Goal: Communication & Community: Share content

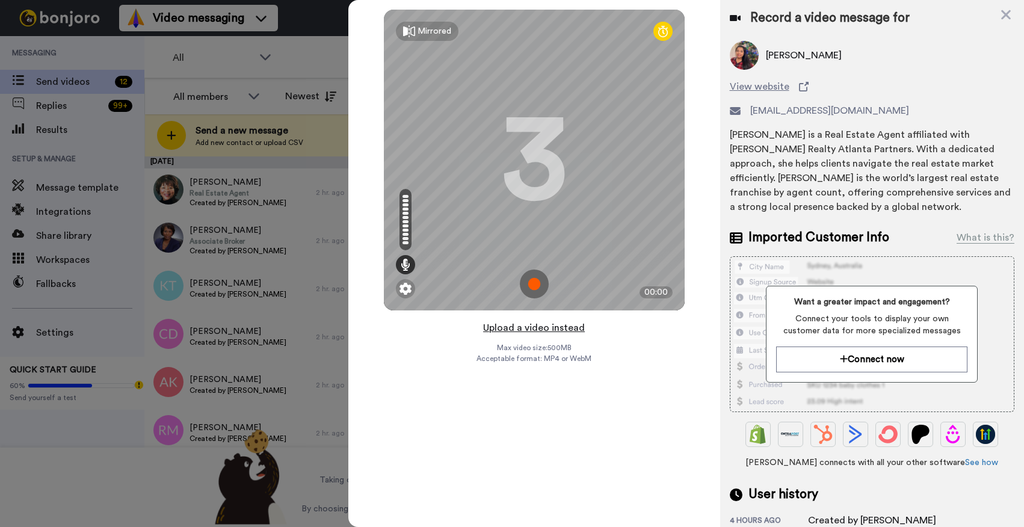
click at [566, 326] on button "Upload a video instead" at bounding box center [534, 328] width 109 height 16
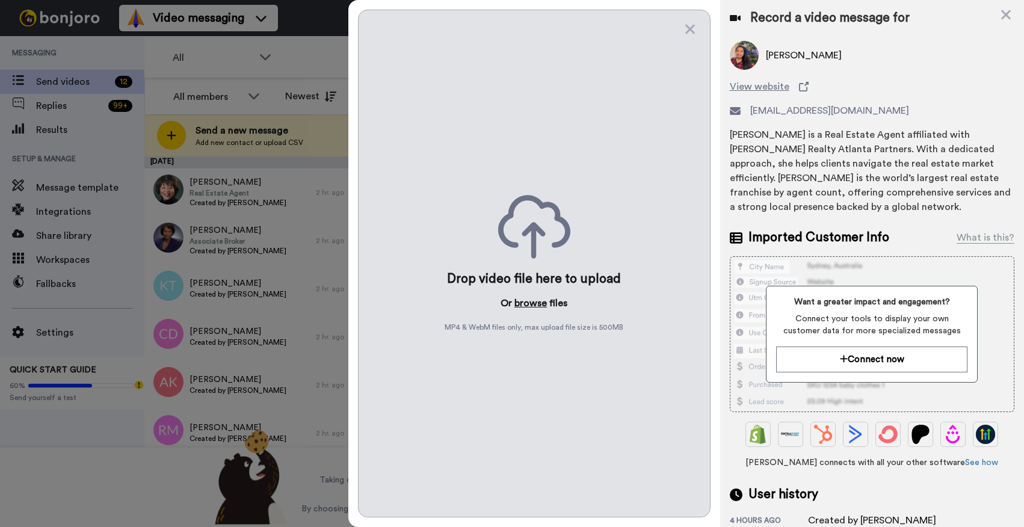
click at [533, 303] on button "browse" at bounding box center [531, 303] width 32 height 14
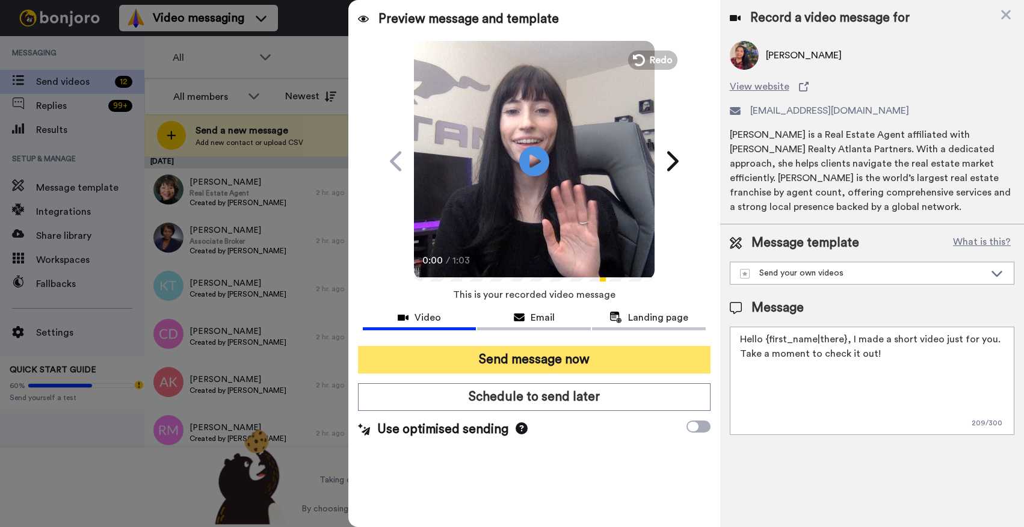
click at [531, 371] on button "Send message now" at bounding box center [534, 360] width 353 height 28
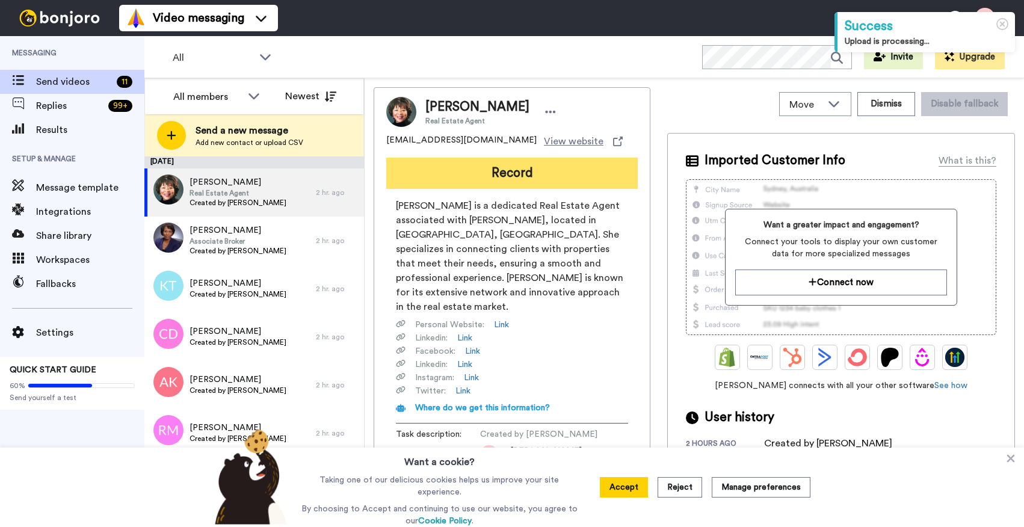
click at [470, 176] on button "Record" at bounding box center [512, 173] width 252 height 31
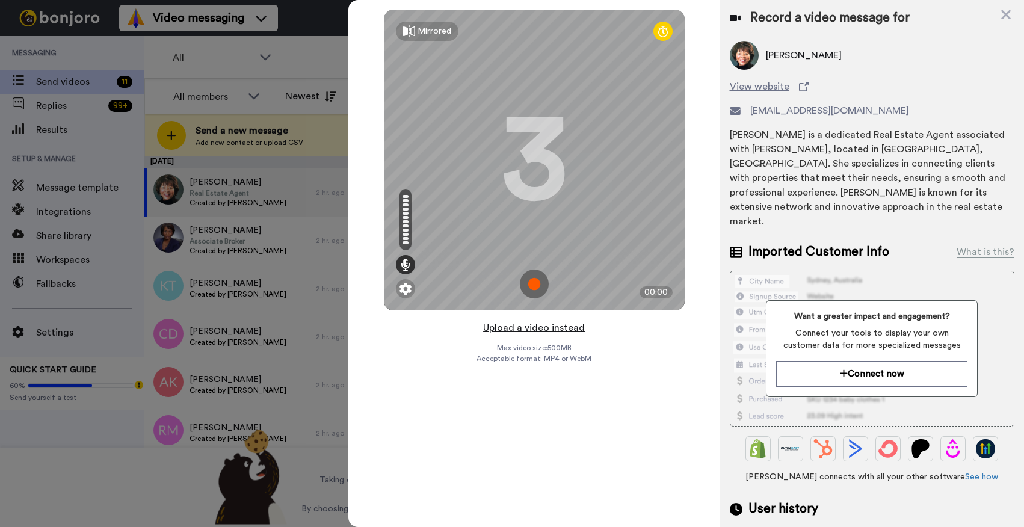
click at [543, 329] on button "Upload a video instead" at bounding box center [534, 328] width 109 height 16
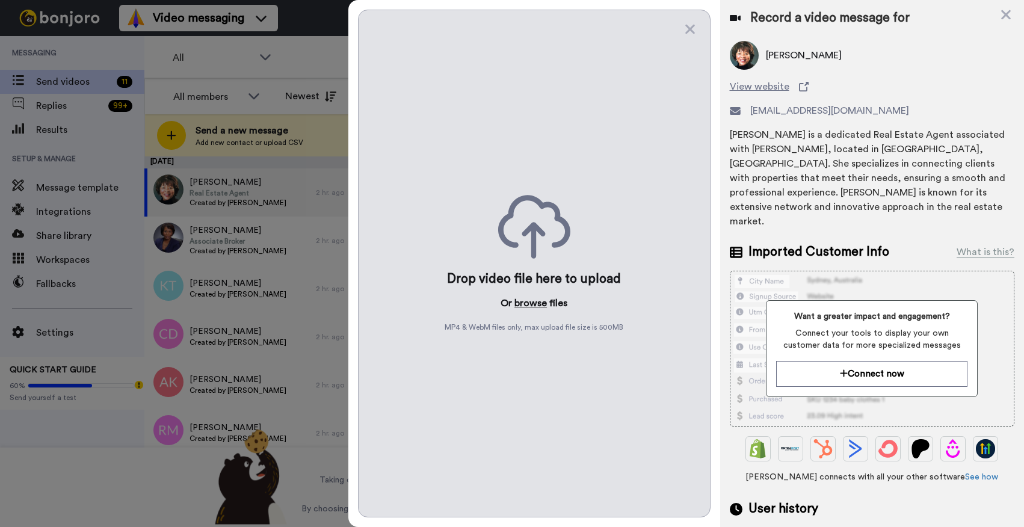
click at [528, 305] on button "browse" at bounding box center [531, 303] width 32 height 14
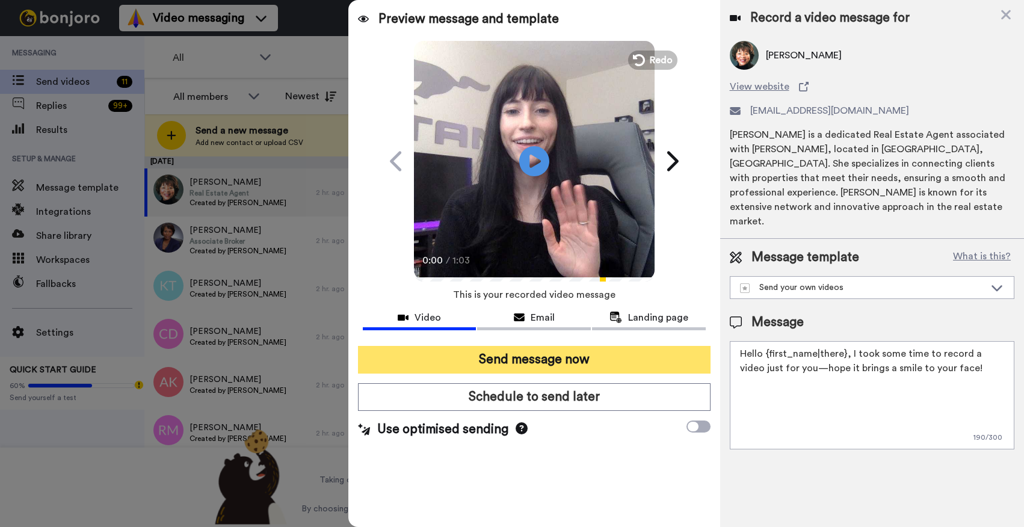
click at [484, 356] on button "Send message now" at bounding box center [534, 360] width 353 height 28
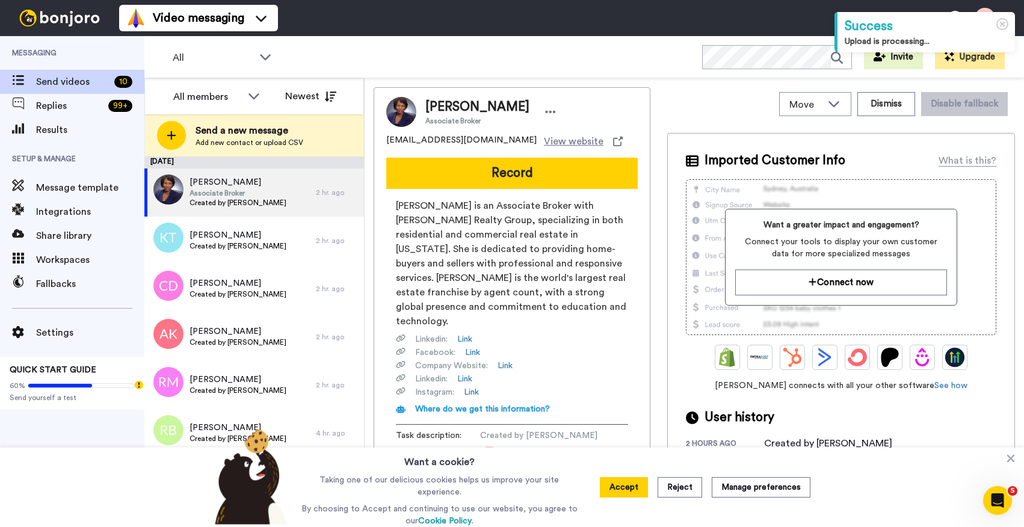
click at [509, 196] on div "Viola Taliaferrow Associate Broker violat@kw.com View website Record Viola Tali…" at bounding box center [512, 280] width 277 height 387
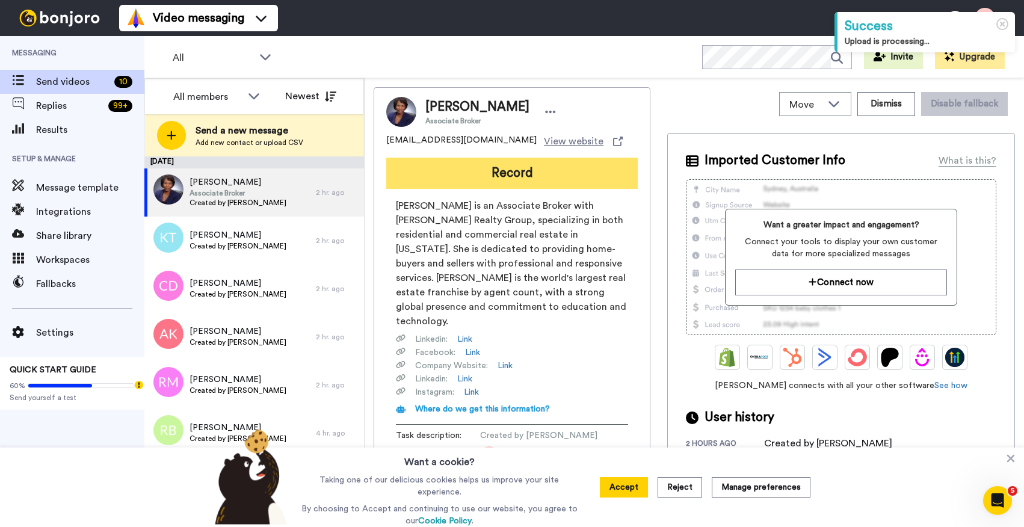
click at [500, 180] on button "Record" at bounding box center [512, 173] width 252 height 31
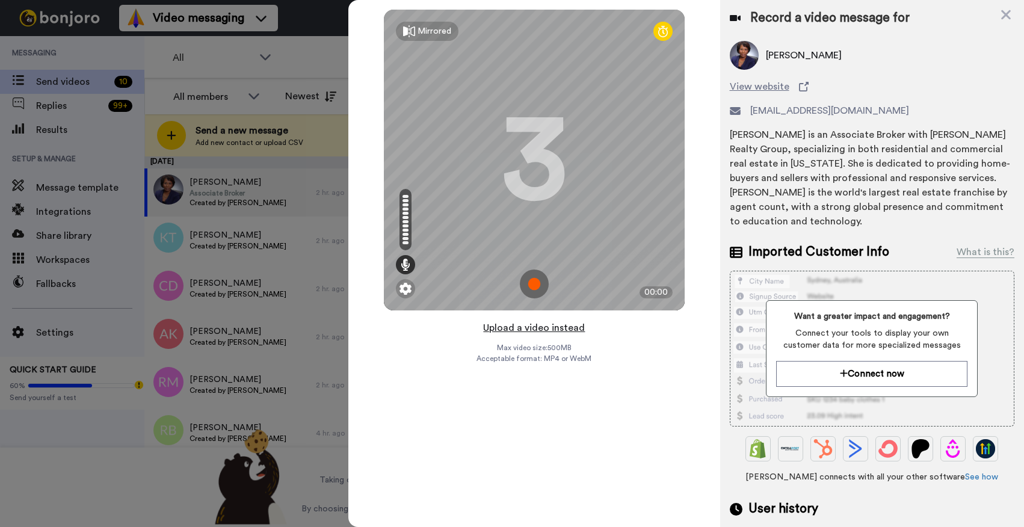
click at [545, 329] on button "Upload a video instead" at bounding box center [534, 328] width 109 height 16
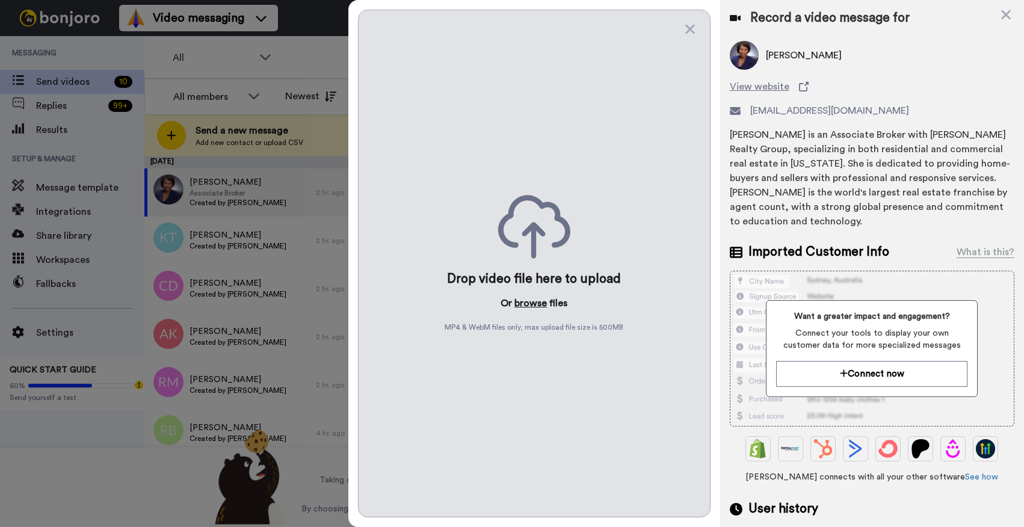
click at [537, 304] on button "browse" at bounding box center [531, 303] width 32 height 14
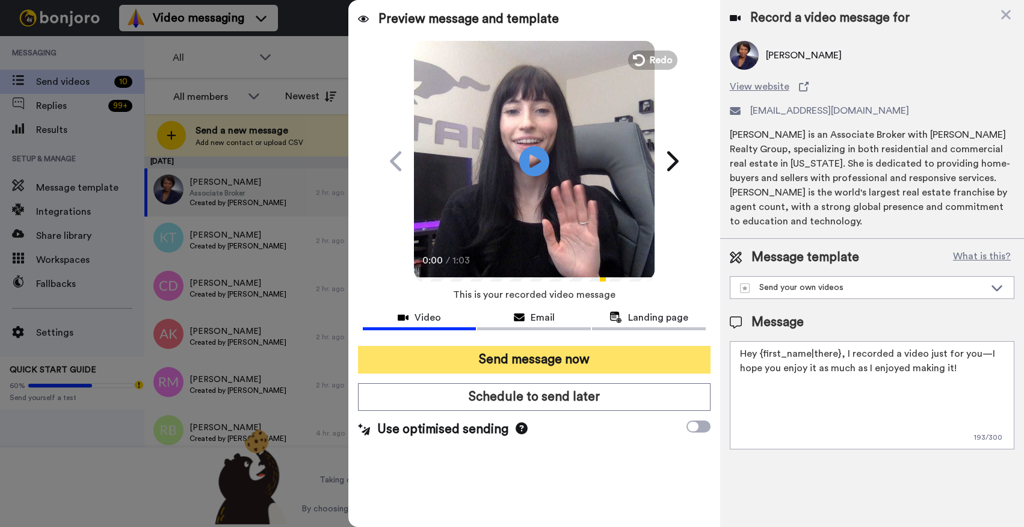
click at [537, 355] on button "Send message now" at bounding box center [534, 360] width 353 height 28
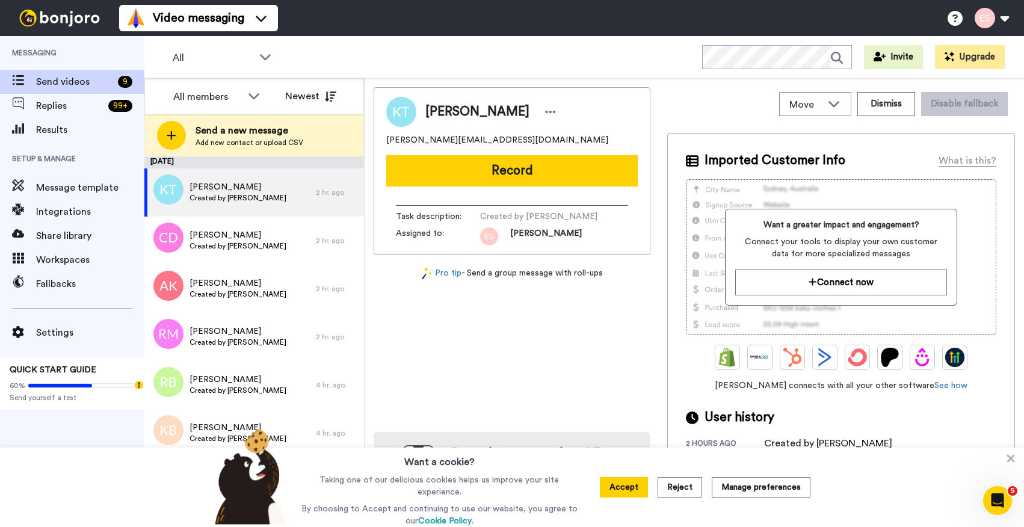
click at [465, 167] on button "Record" at bounding box center [512, 170] width 252 height 31
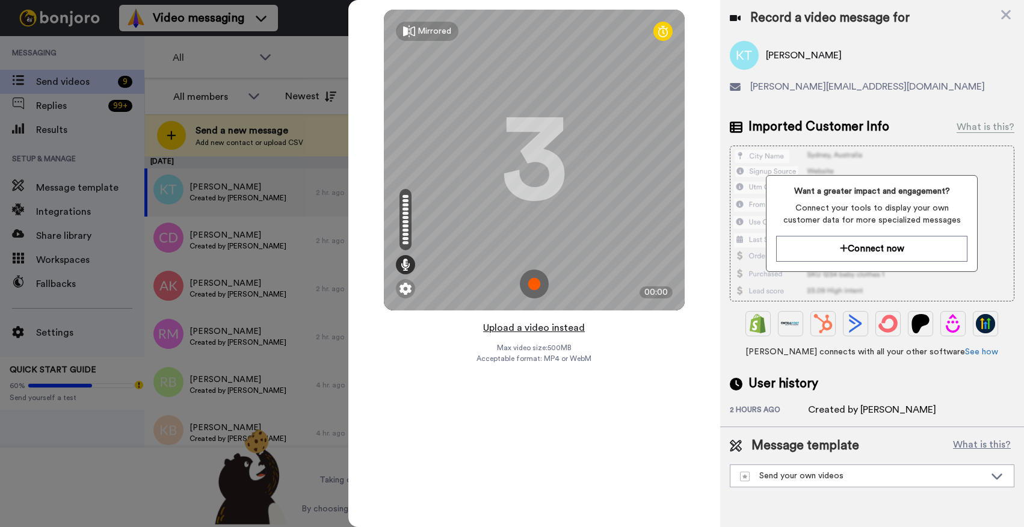
click at [536, 327] on button "Upload a video instead" at bounding box center [534, 328] width 109 height 16
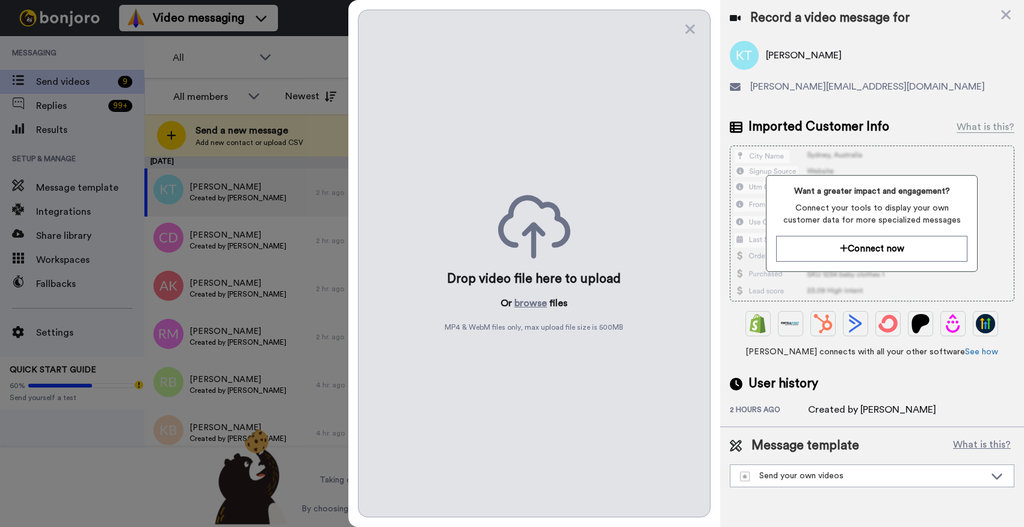
click at [530, 296] on div "Drop video file here to upload Or browse files MP4 & WebM files only, max uploa…" at bounding box center [534, 264] width 353 height 508
click at [530, 302] on button "browse" at bounding box center [531, 303] width 32 height 14
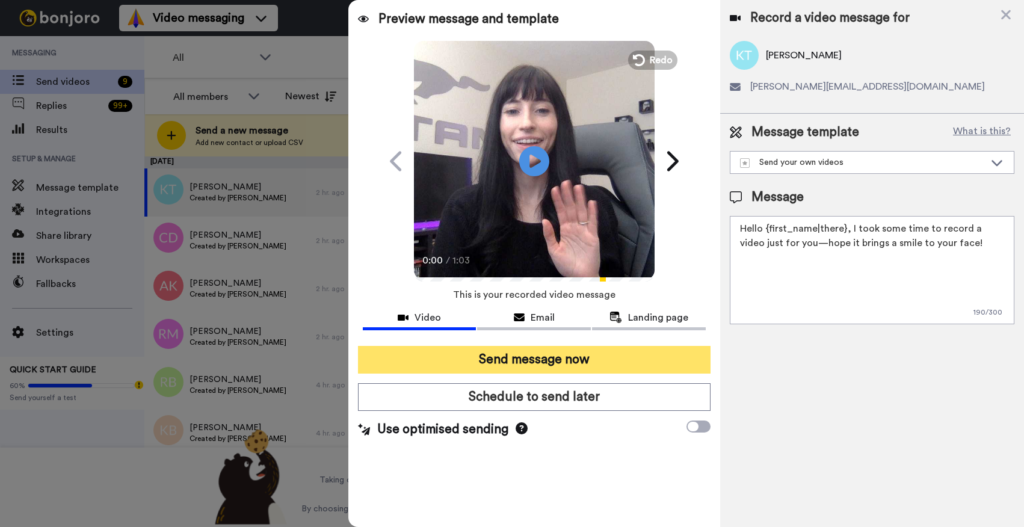
click at [513, 360] on button "Send message now" at bounding box center [534, 360] width 353 height 28
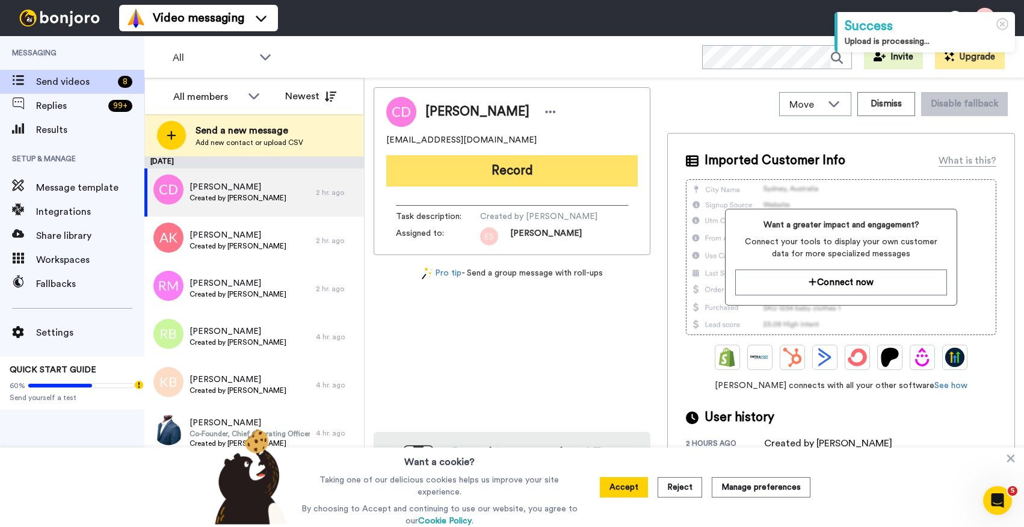
click at [496, 161] on button "Record" at bounding box center [512, 170] width 252 height 31
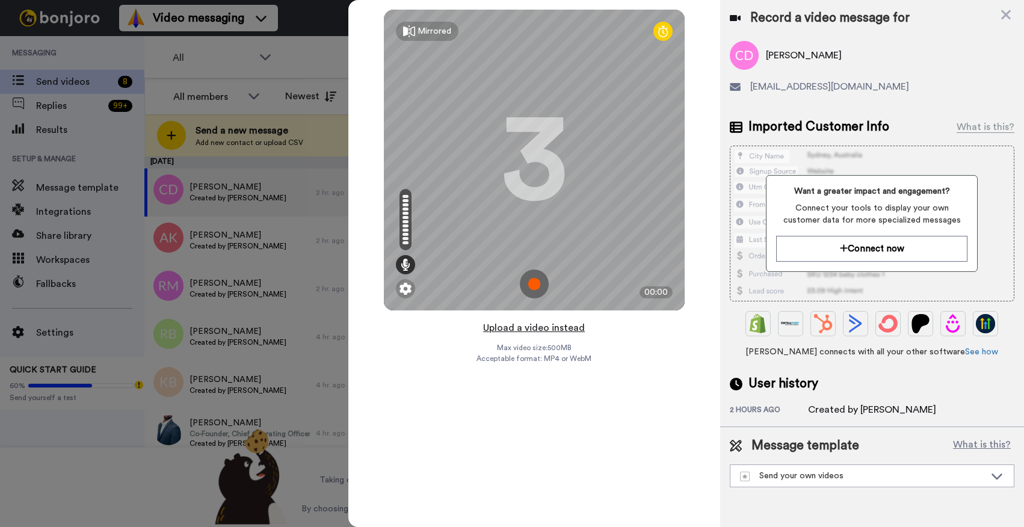
click at [523, 330] on button "Upload a video instead" at bounding box center [534, 328] width 109 height 16
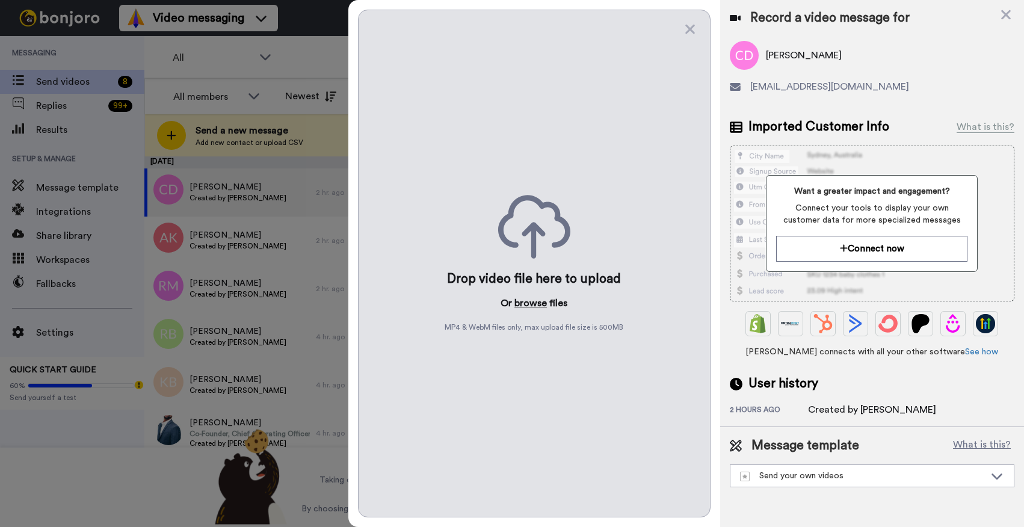
click at [516, 300] on button "browse" at bounding box center [531, 303] width 32 height 14
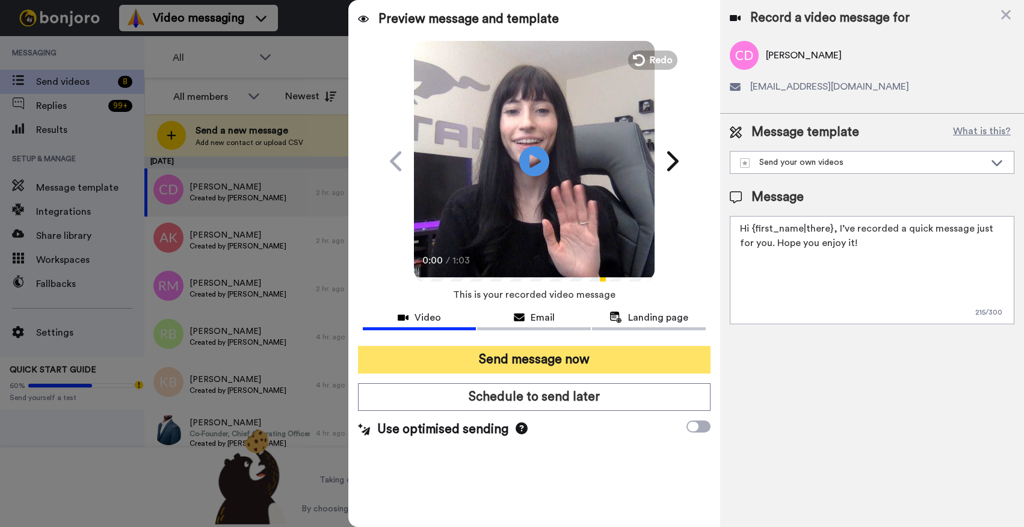
click at [496, 364] on button "Send message now" at bounding box center [534, 360] width 353 height 28
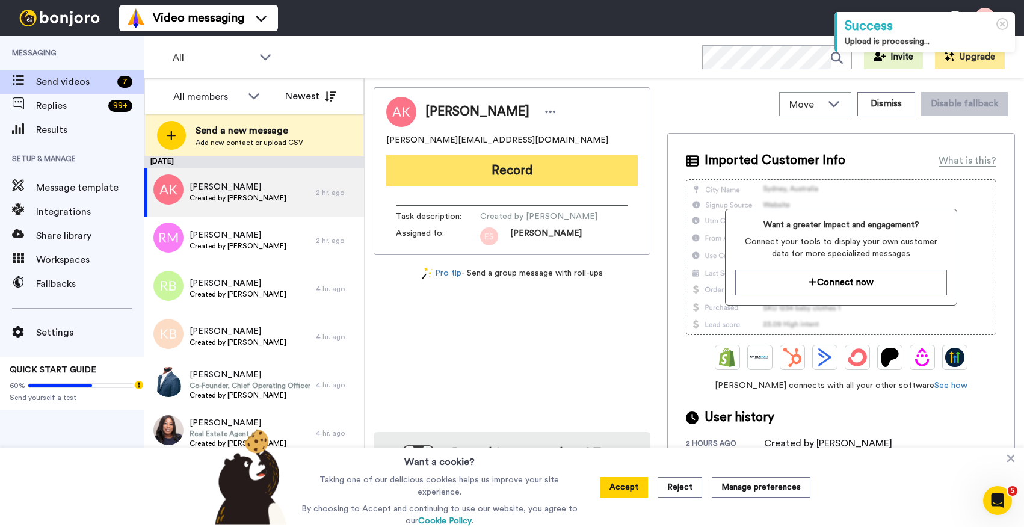
click at [506, 172] on button "Record" at bounding box center [512, 170] width 252 height 31
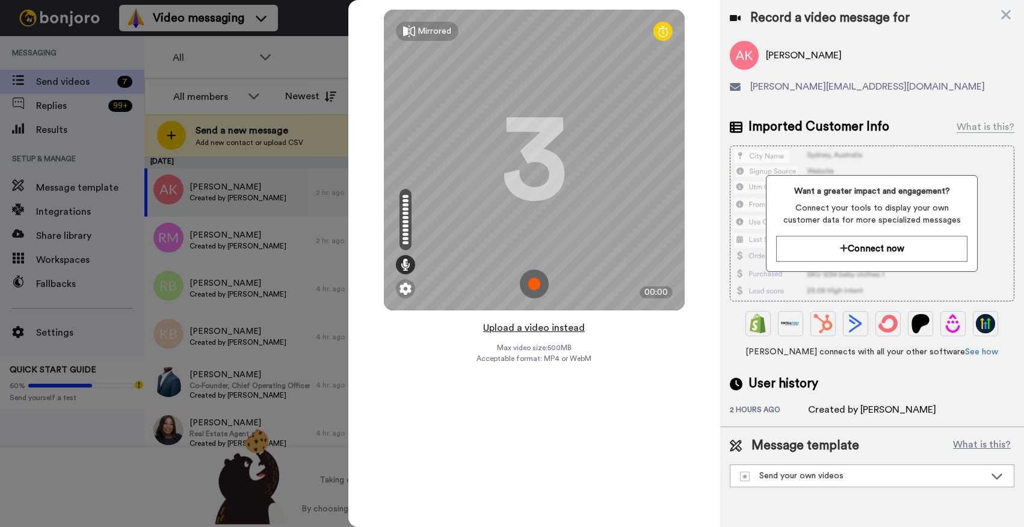
click at [543, 328] on button "Upload a video instead" at bounding box center [534, 328] width 109 height 16
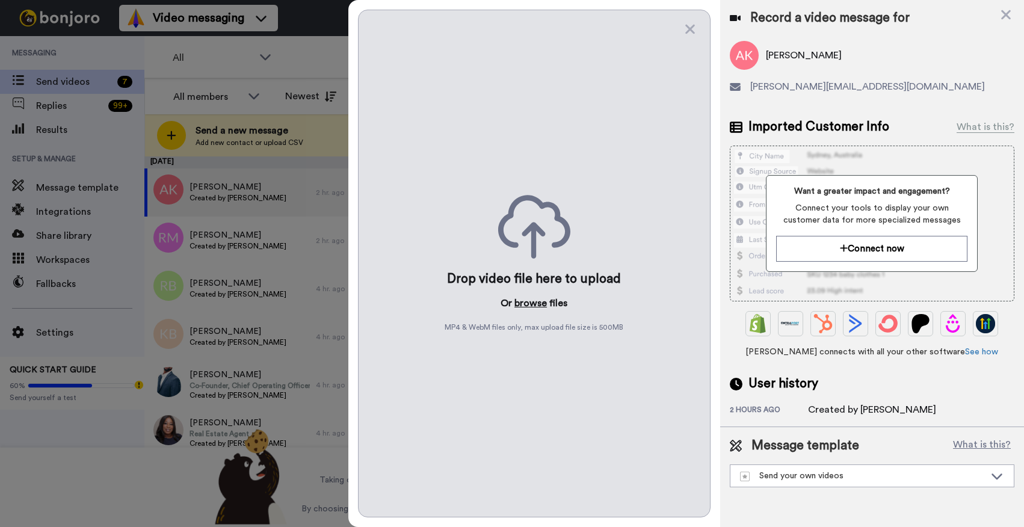
click at [526, 303] on button "browse" at bounding box center [531, 303] width 32 height 14
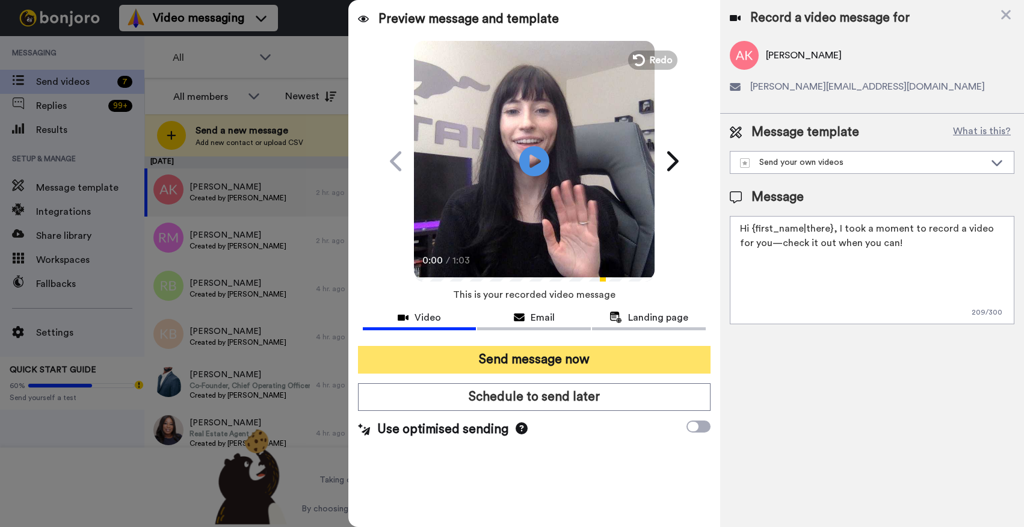
click at [581, 363] on button "Send message now" at bounding box center [534, 360] width 353 height 28
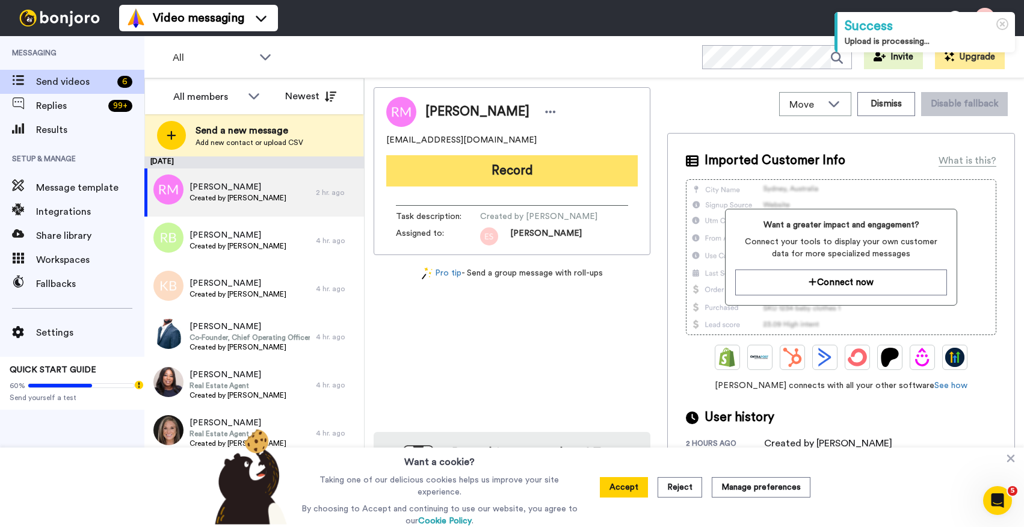
click at [504, 170] on button "Record" at bounding box center [512, 170] width 252 height 31
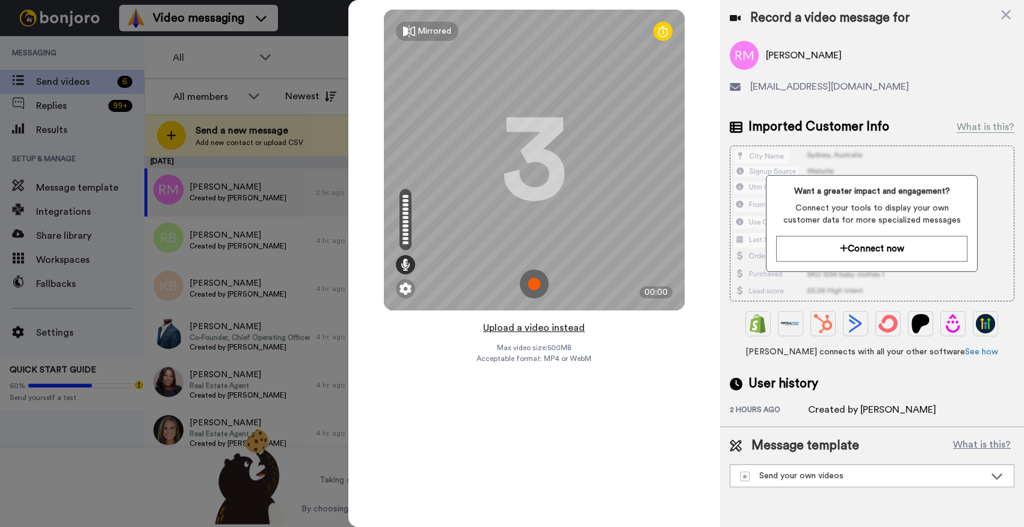
click at [521, 327] on button "Upload a video instead" at bounding box center [534, 328] width 109 height 16
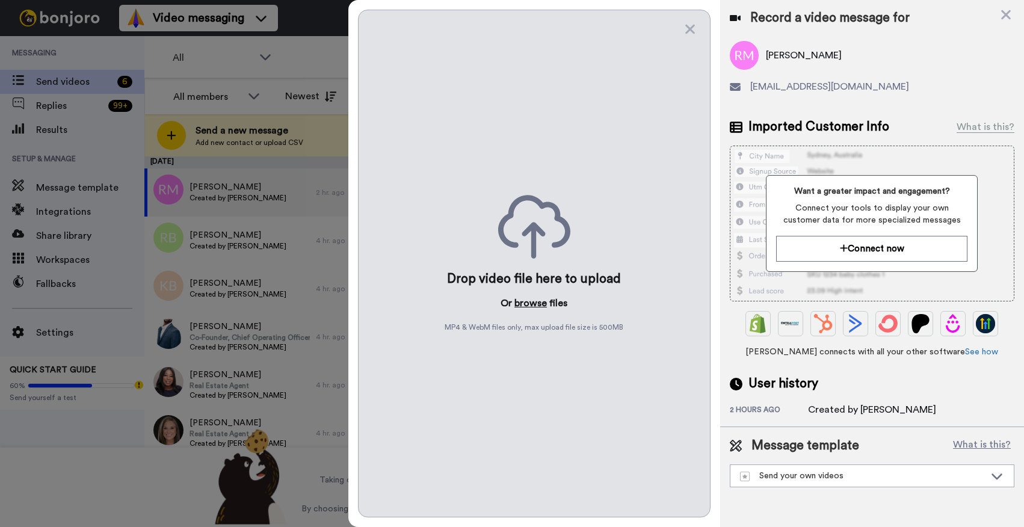
click at [521, 303] on button "browse" at bounding box center [531, 303] width 32 height 14
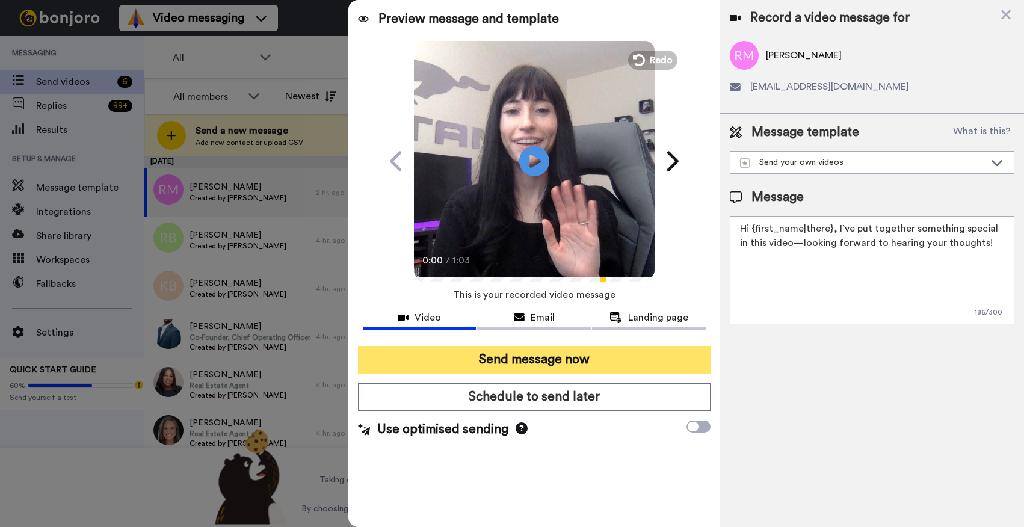
click at [530, 355] on button "Send message now" at bounding box center [534, 360] width 353 height 28
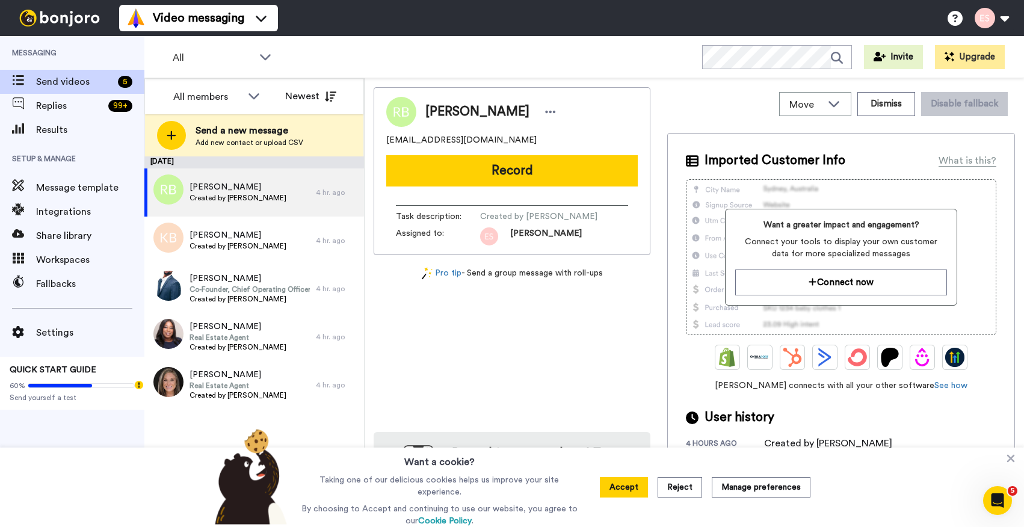
click at [550, 171] on button "Record" at bounding box center [512, 170] width 252 height 31
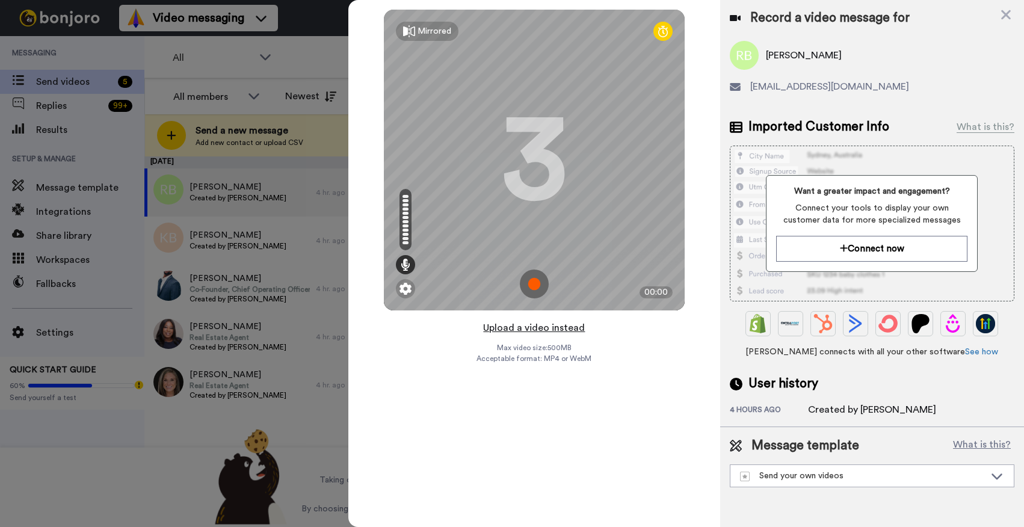
click at [523, 329] on button "Upload a video instead" at bounding box center [534, 328] width 109 height 16
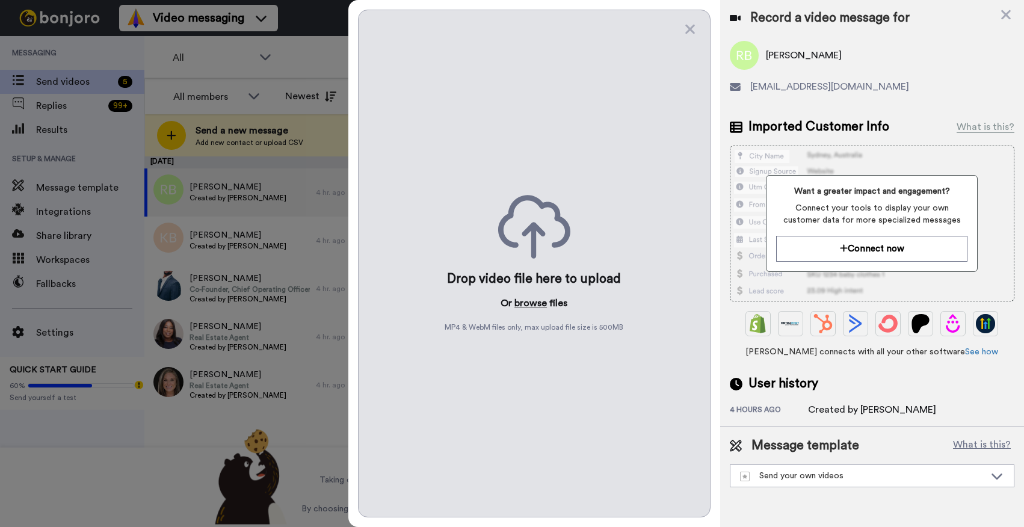
click at [527, 297] on button "browse" at bounding box center [531, 303] width 32 height 14
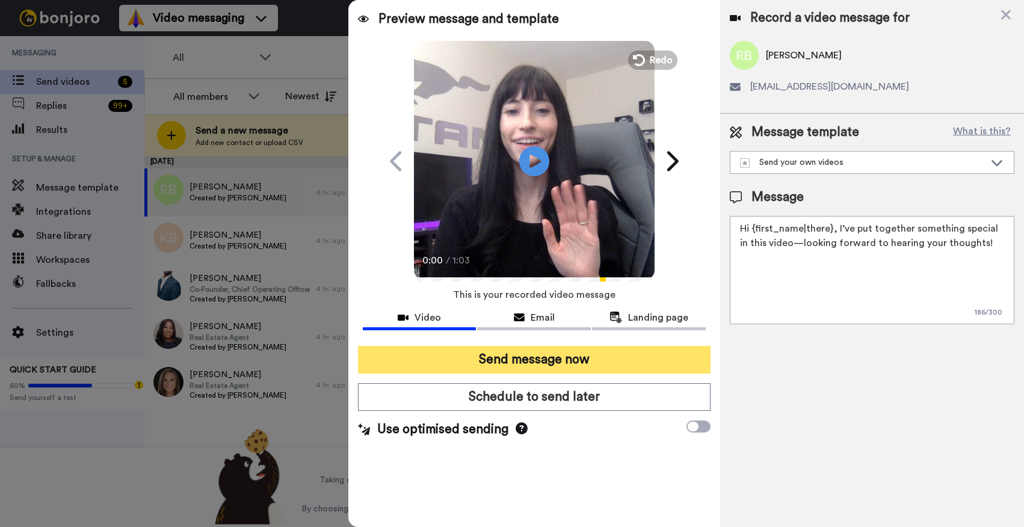
click at [540, 359] on button "Send message now" at bounding box center [534, 360] width 353 height 28
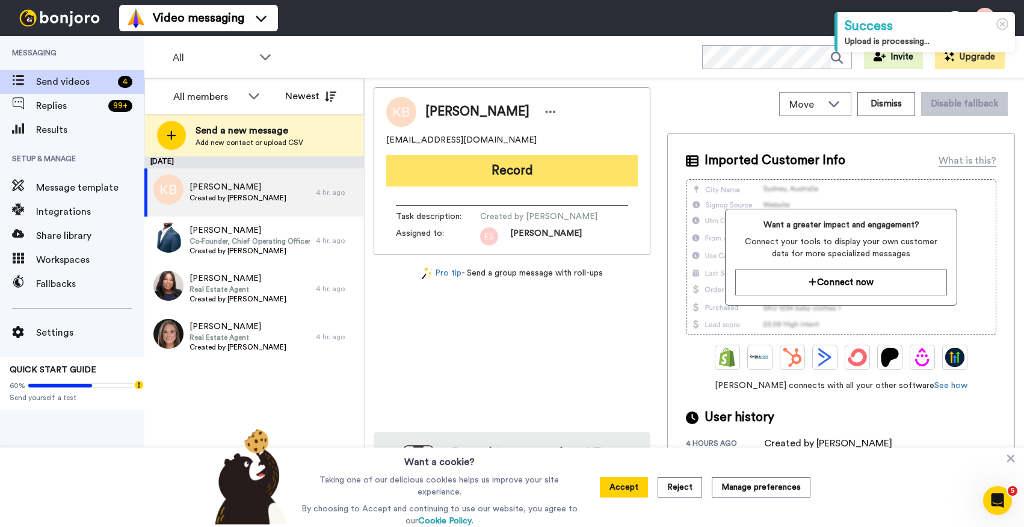
click at [526, 157] on button "Record" at bounding box center [512, 170] width 252 height 31
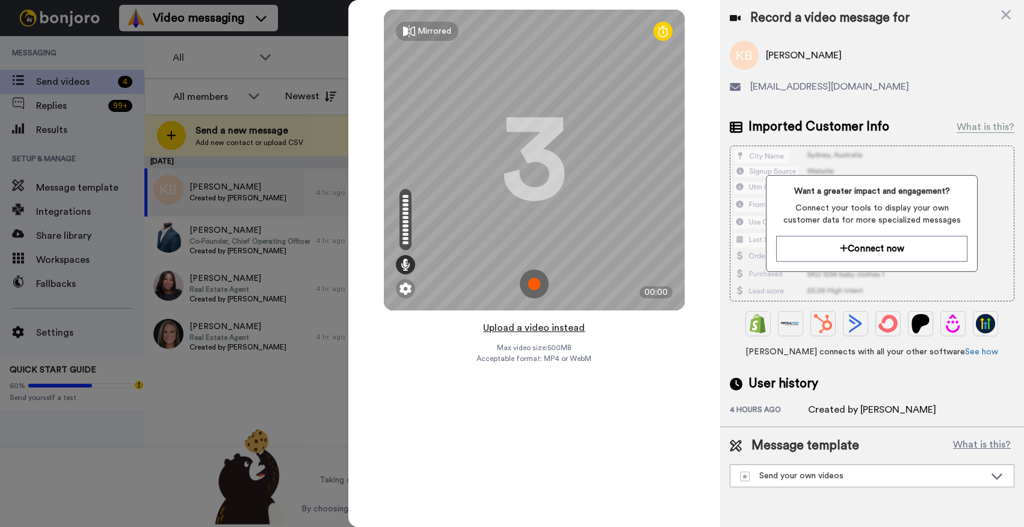
click at [528, 323] on button "Upload a video instead" at bounding box center [534, 328] width 109 height 16
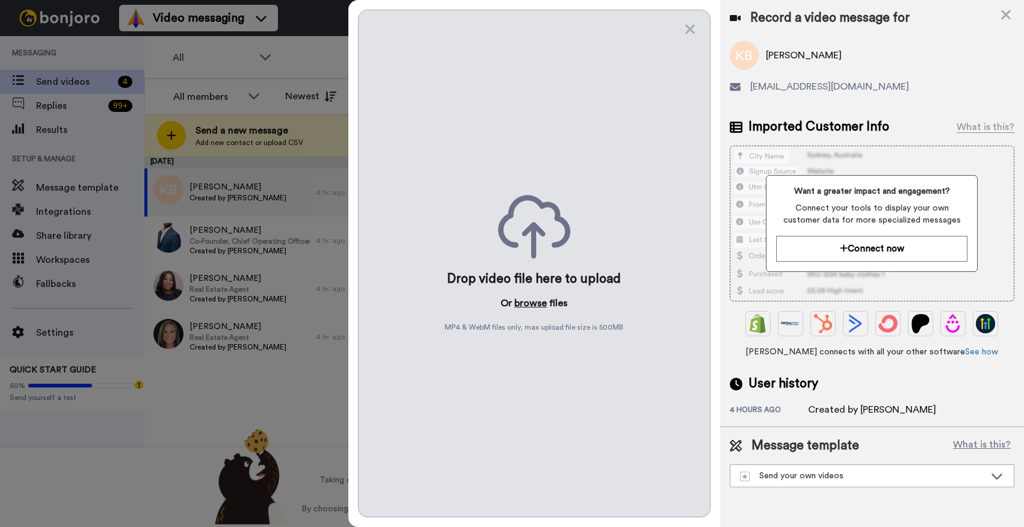
click at [532, 303] on button "browse" at bounding box center [531, 303] width 32 height 14
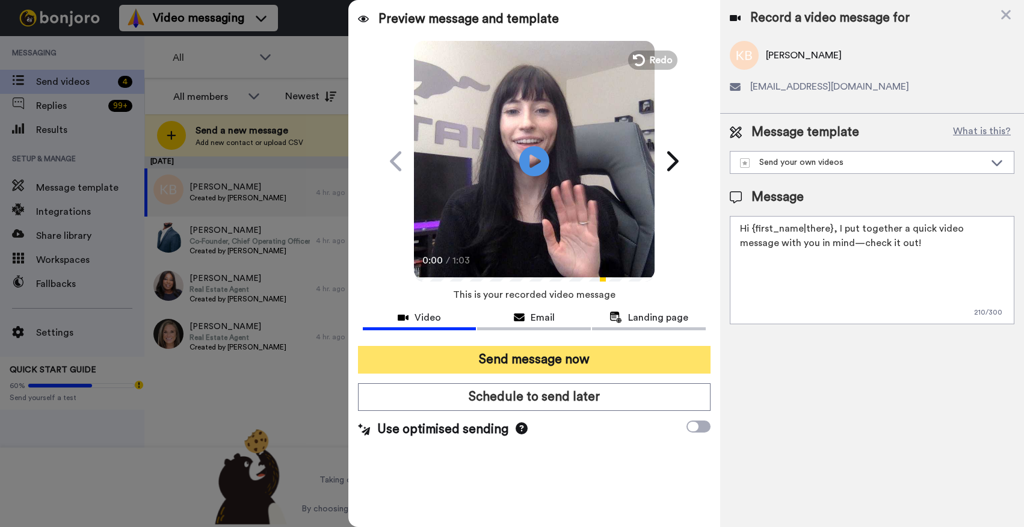
click at [479, 358] on button "Send message now" at bounding box center [534, 360] width 353 height 28
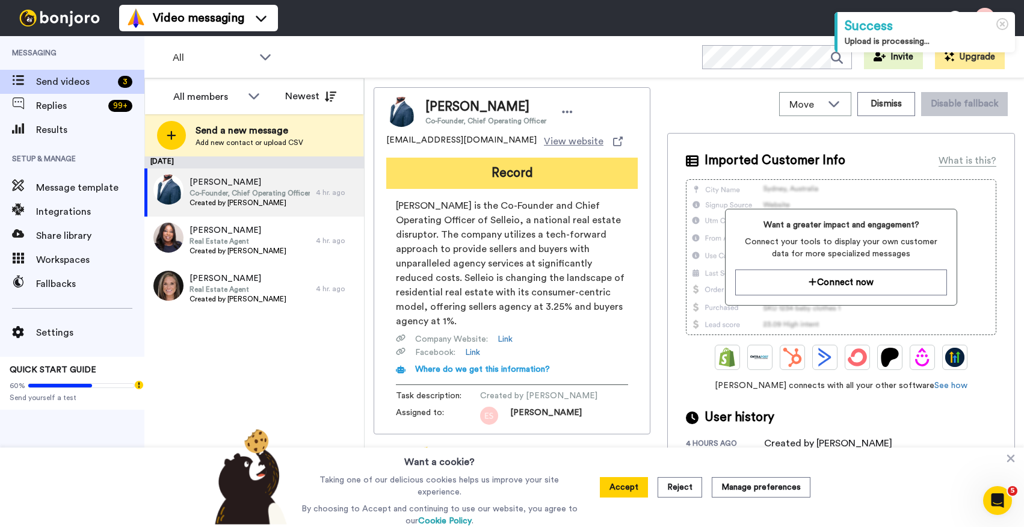
click at [512, 172] on button "Record" at bounding box center [512, 173] width 252 height 31
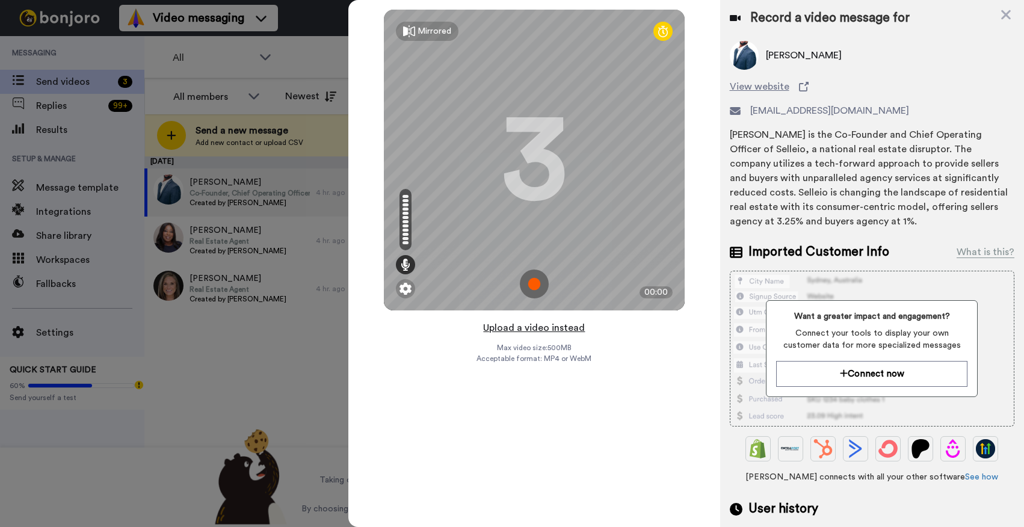
click at [539, 327] on button "Upload a video instead" at bounding box center [534, 328] width 109 height 16
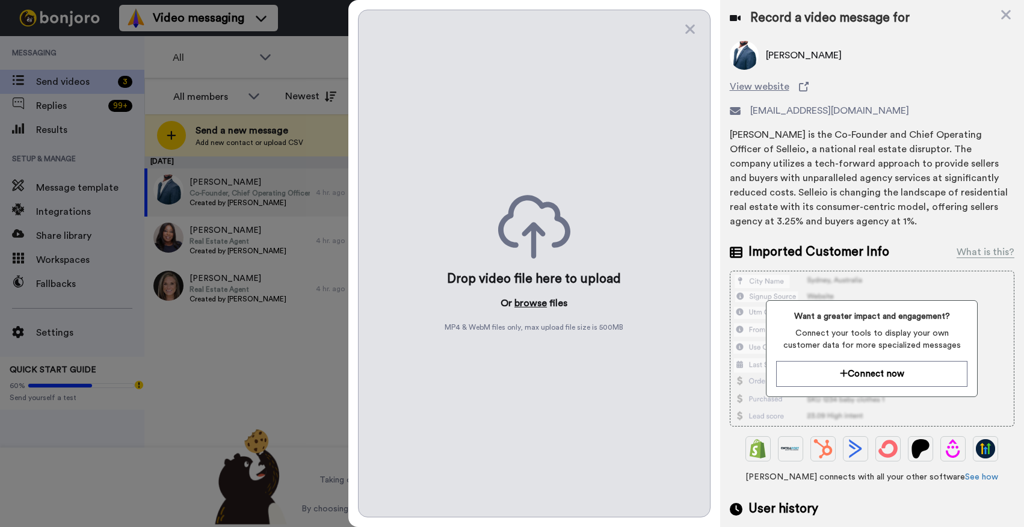
click at [527, 297] on button "browse" at bounding box center [531, 303] width 32 height 14
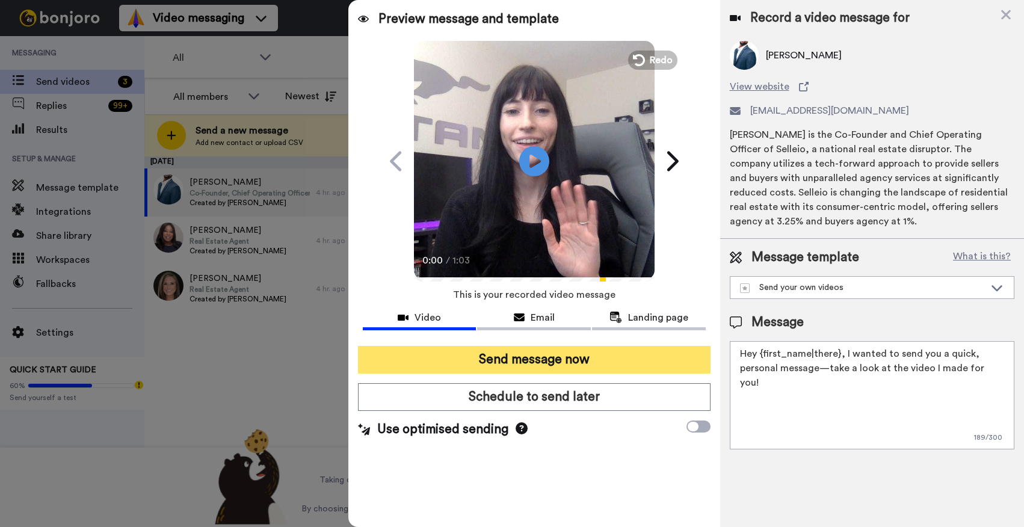
click at [486, 359] on button "Send message now" at bounding box center [534, 360] width 353 height 28
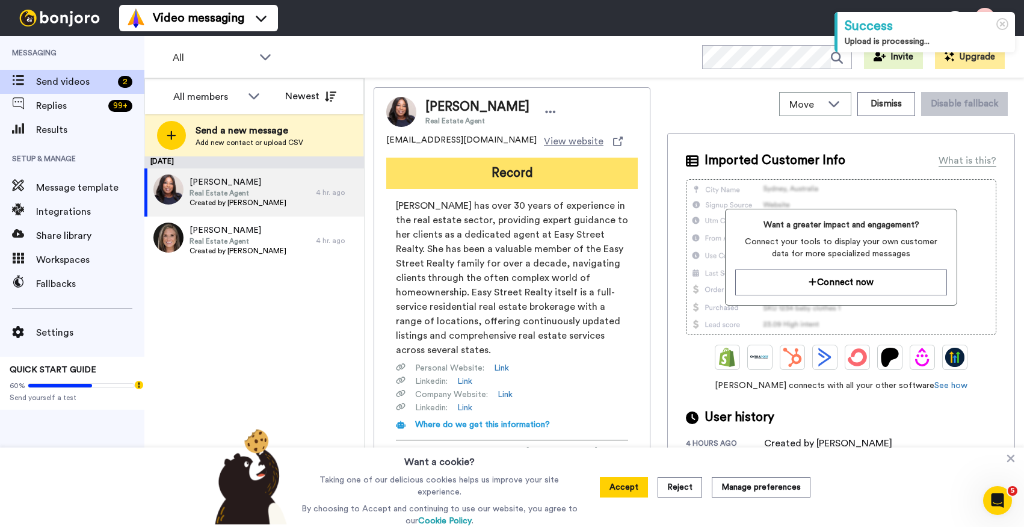
click at [491, 182] on button "Record" at bounding box center [512, 173] width 252 height 31
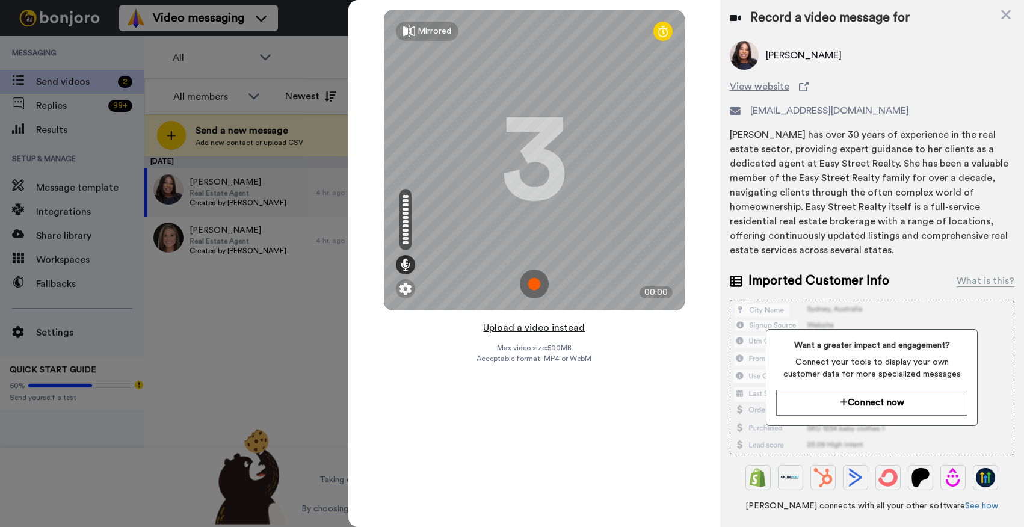
click at [524, 329] on button "Upload a video instead" at bounding box center [534, 328] width 109 height 16
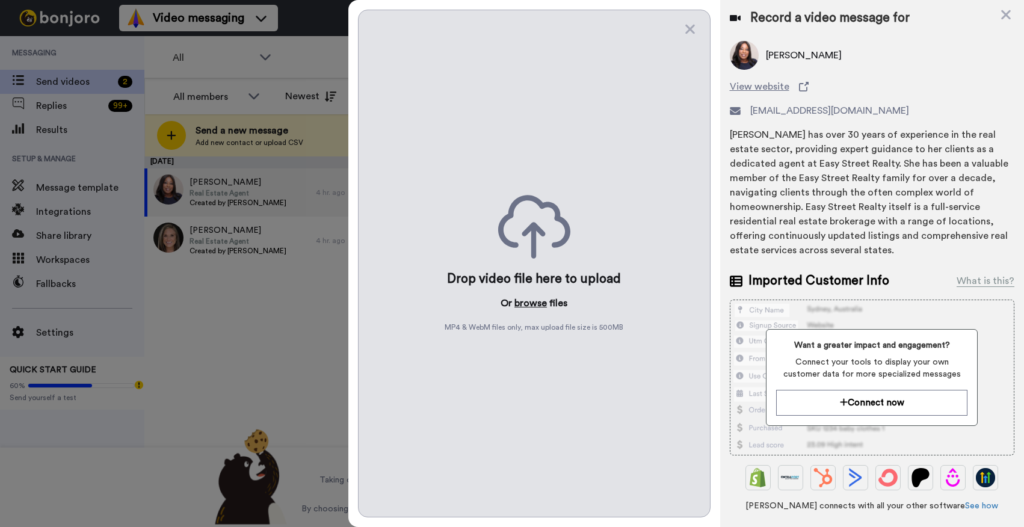
click at [534, 302] on button "browse" at bounding box center [531, 303] width 32 height 14
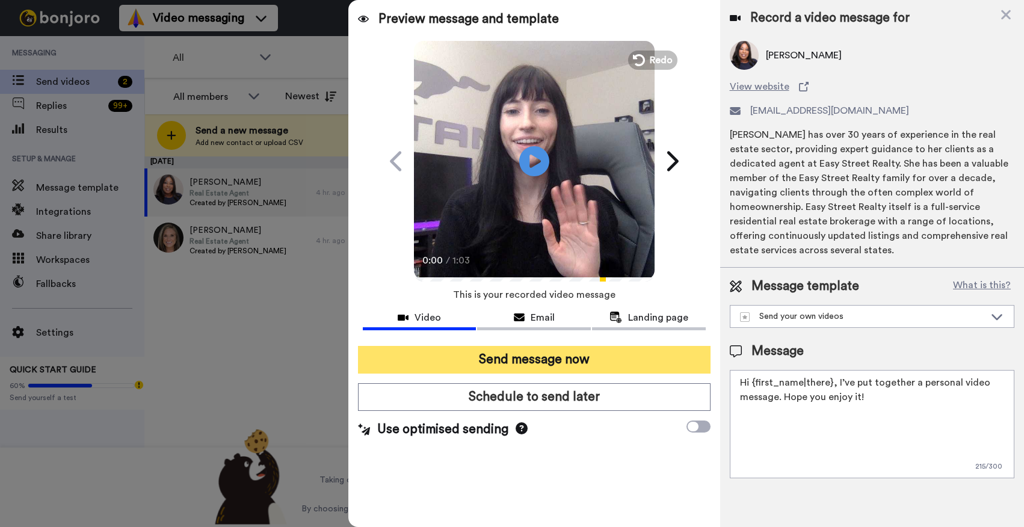
click at [521, 361] on button "Send message now" at bounding box center [534, 360] width 353 height 28
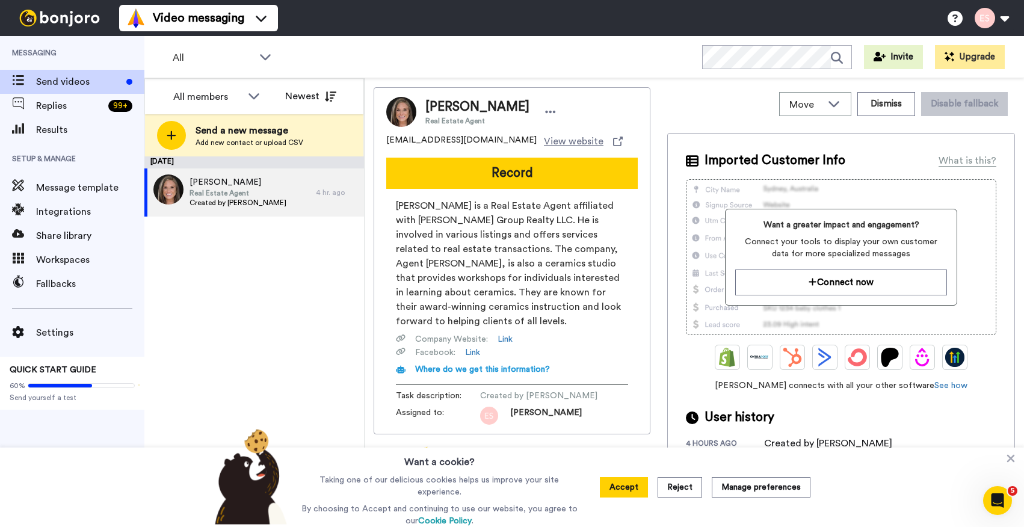
click at [483, 176] on button "Record" at bounding box center [512, 173] width 252 height 31
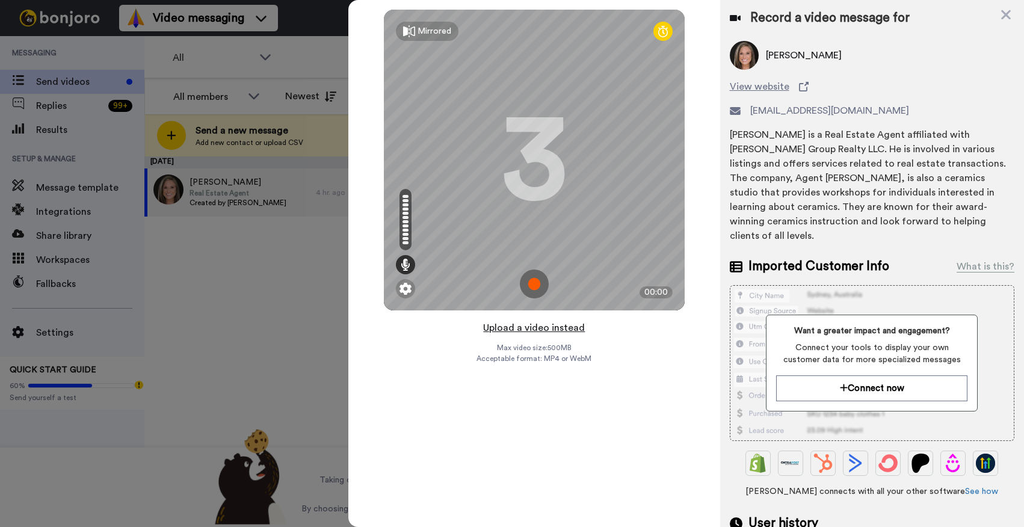
click at [546, 330] on button "Upload a video instead" at bounding box center [534, 328] width 109 height 16
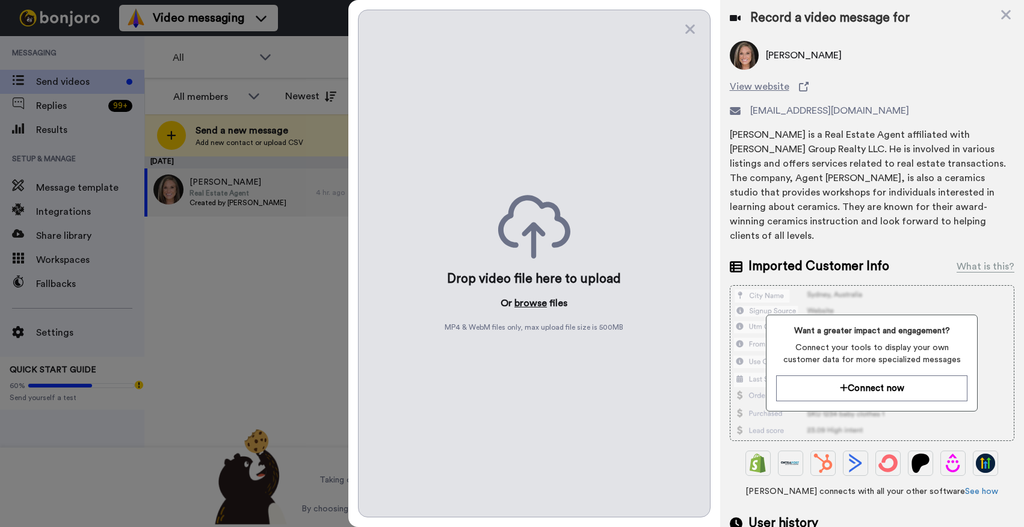
click at [537, 303] on button "browse" at bounding box center [531, 303] width 32 height 14
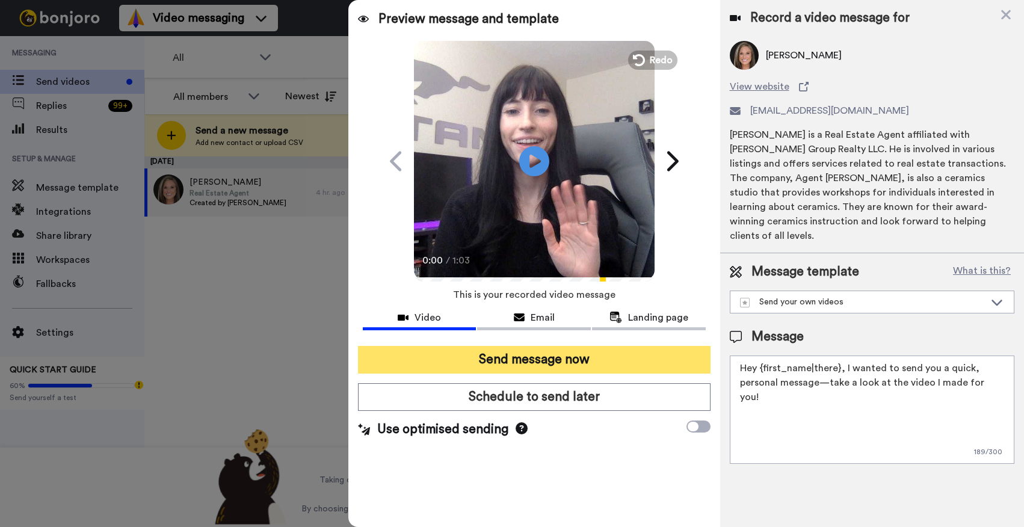
click at [531, 356] on button "Send message now" at bounding box center [534, 360] width 353 height 28
